Goal: Information Seeking & Learning: Learn about a topic

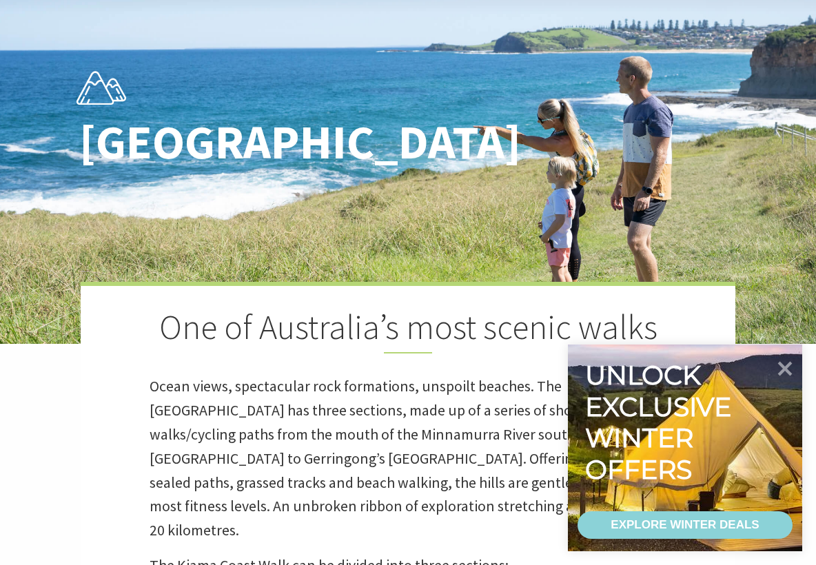
scroll to position [344, 0]
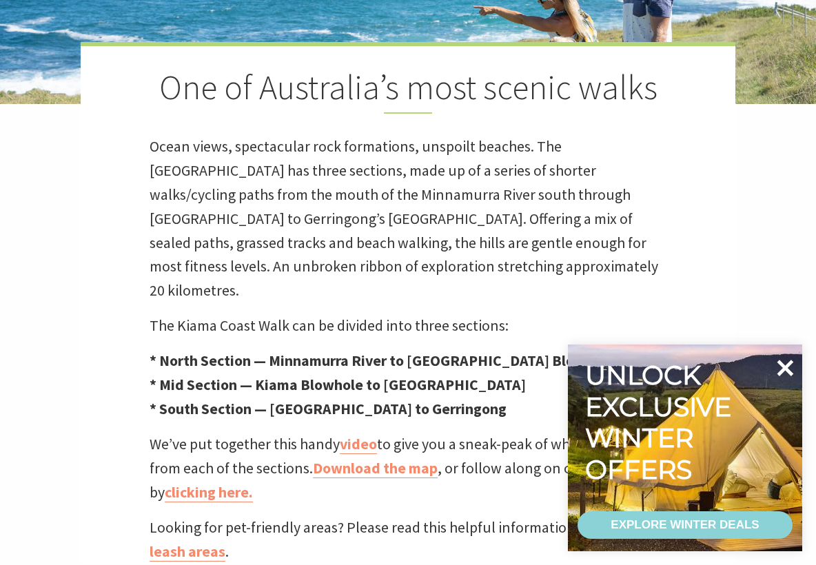
click at [787, 363] on icon at bounding box center [785, 368] width 33 height 33
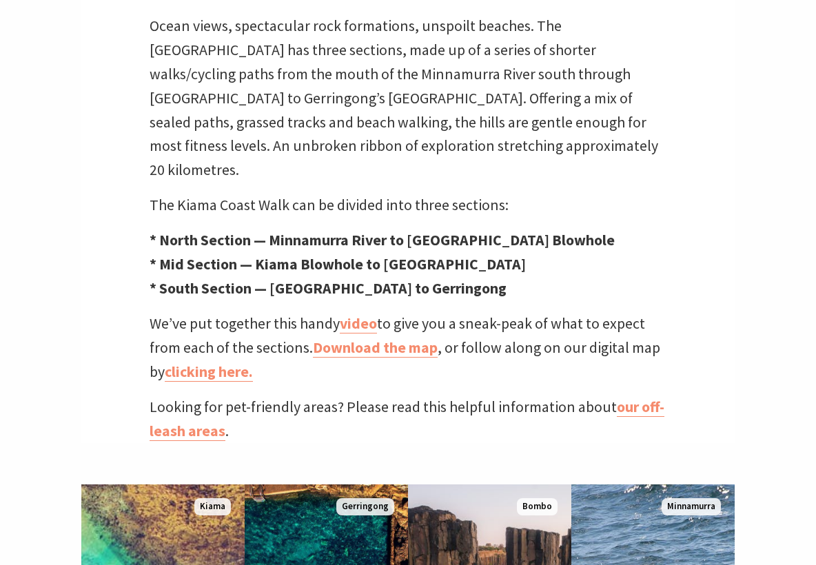
scroll to position [532, 0]
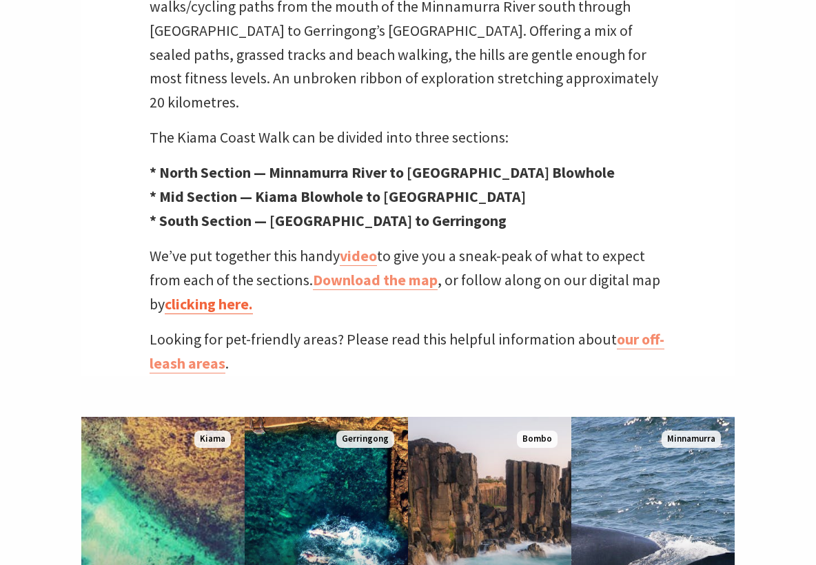
click at [218, 294] on link "clicking here." at bounding box center [209, 304] width 88 height 20
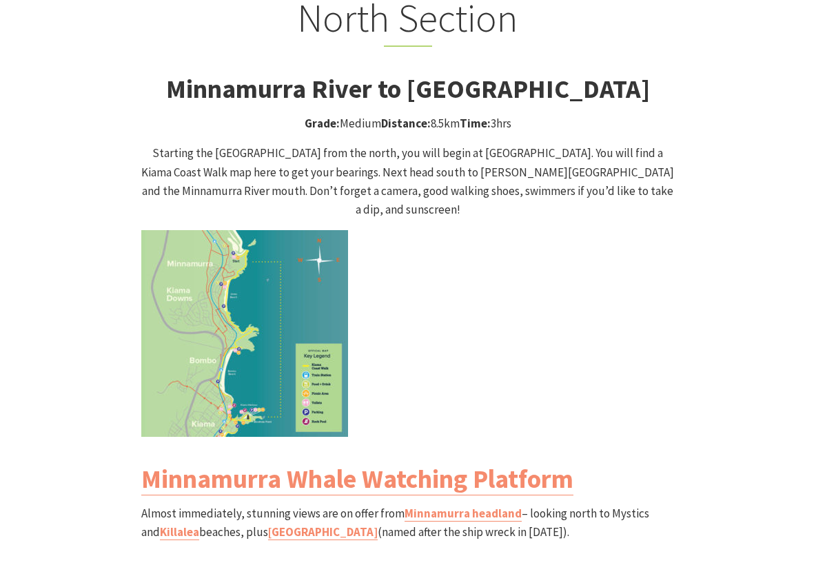
scroll to position [1344, 0]
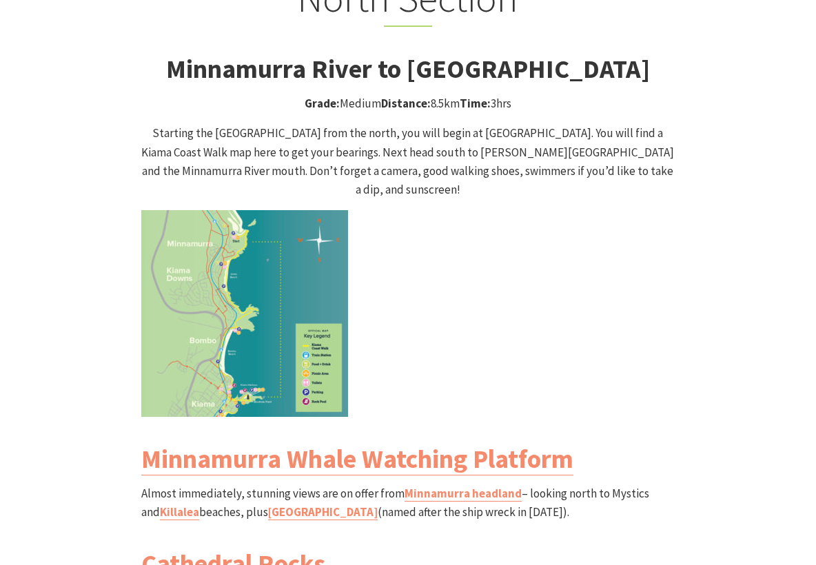
click at [323, 245] on img at bounding box center [244, 313] width 207 height 207
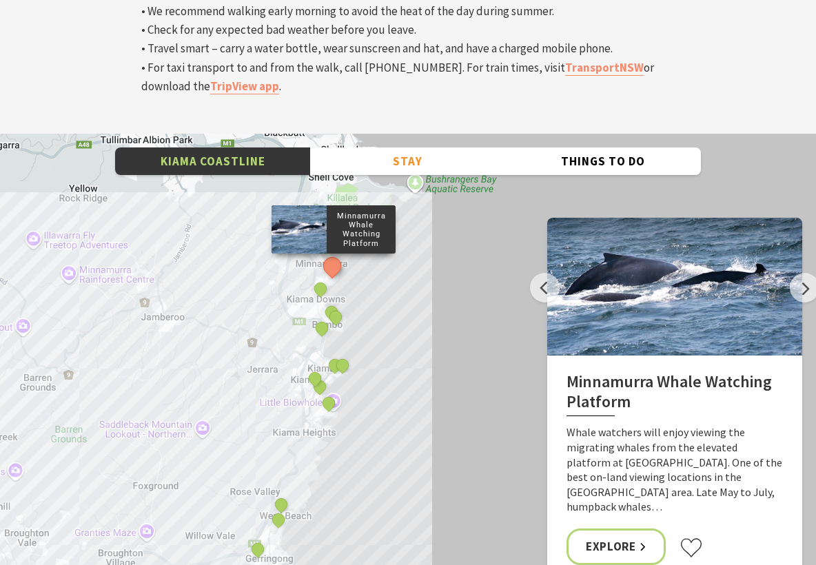
scroll to position [4594, 0]
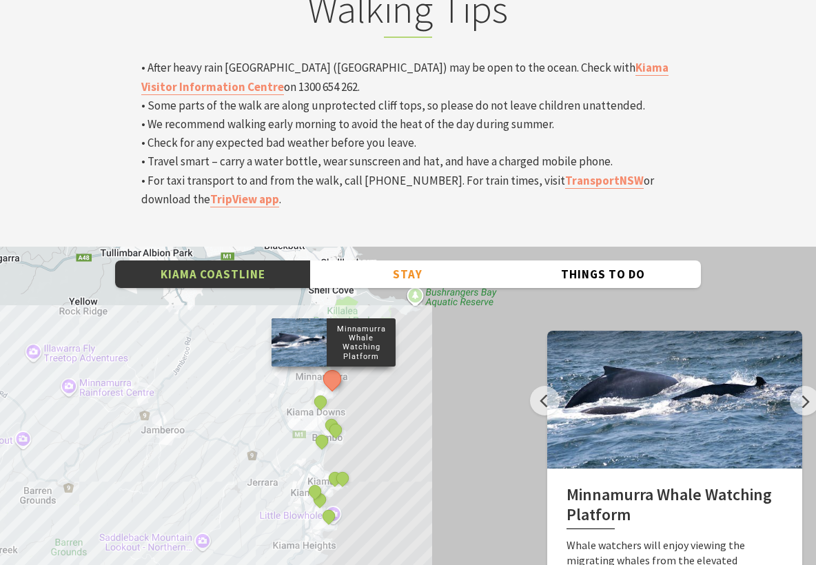
click at [463, 254] on div "Minnamurra Whale Watching Platform Gerringong Whale Watching Platform Werri Lag…" at bounding box center [408, 495] width 816 height 496
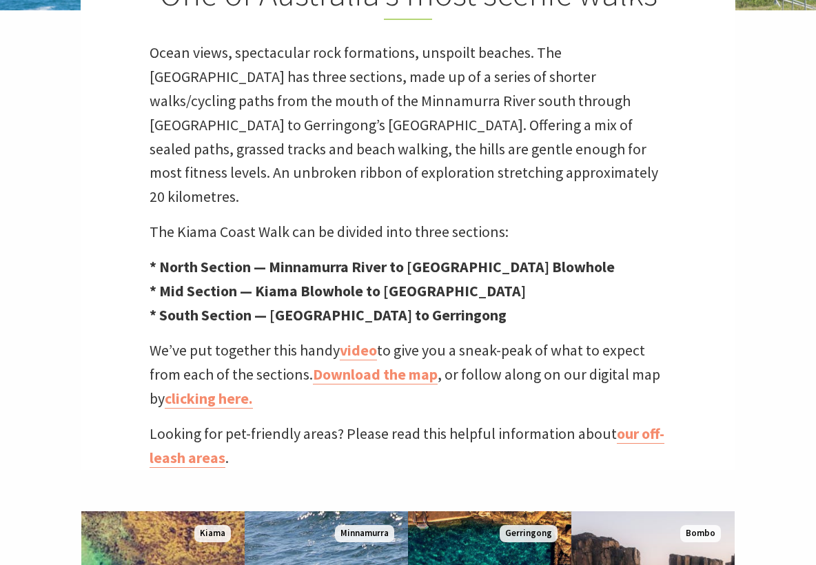
scroll to position [510, 0]
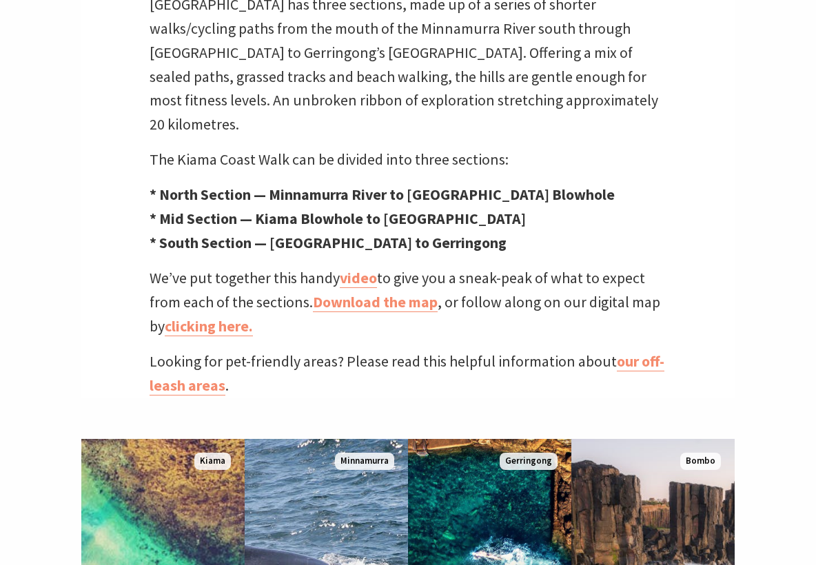
click at [694, 331] on div "One of Australia’s most scenic walks Ocean views, spectacular rock formations, …" at bounding box center [408, 137] width 655 height 522
